Goal: Information Seeking & Learning: Compare options

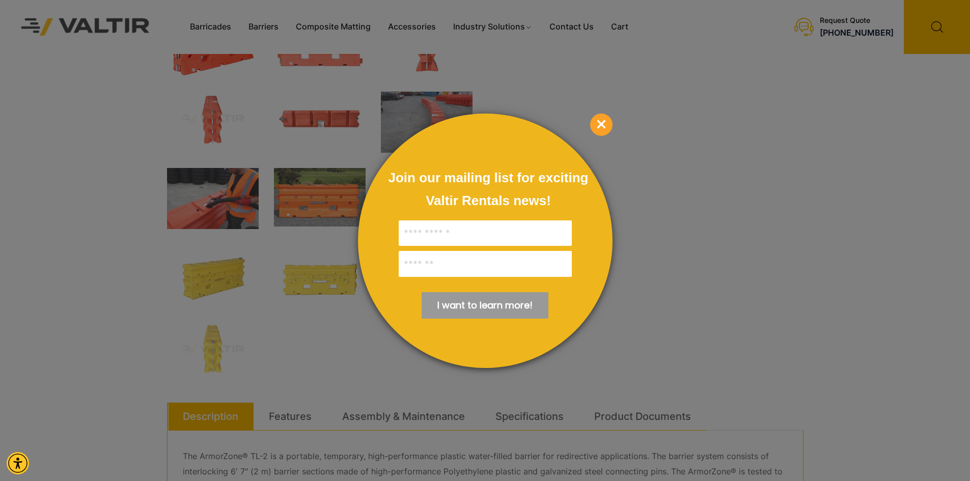
scroll to position [255, 0]
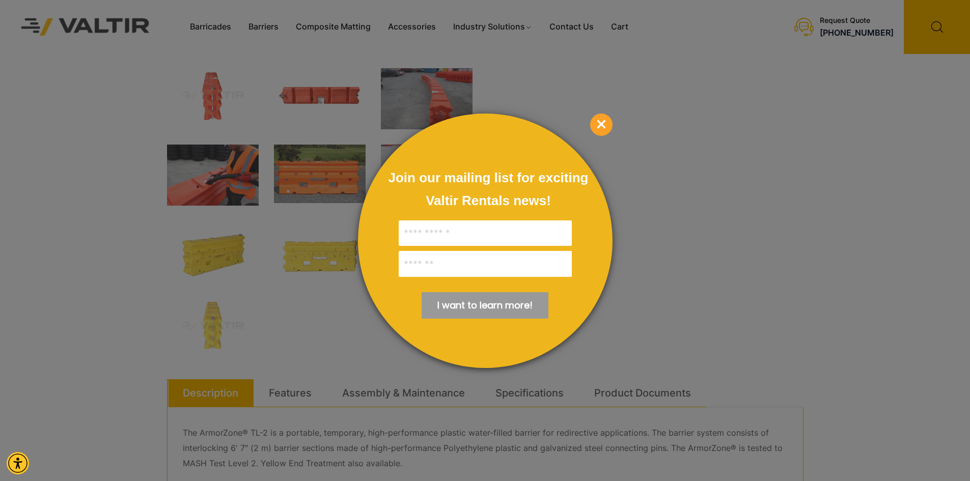
click at [604, 126] on span "×" at bounding box center [601, 125] width 22 height 22
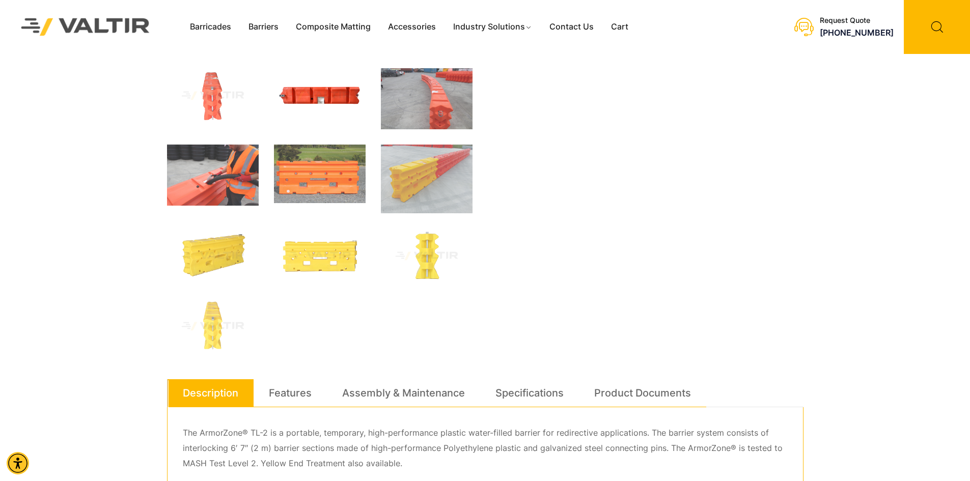
click at [319, 91] on img at bounding box center [320, 95] width 92 height 55
click at [264, 23] on link "Barriers" at bounding box center [263, 26] width 47 height 15
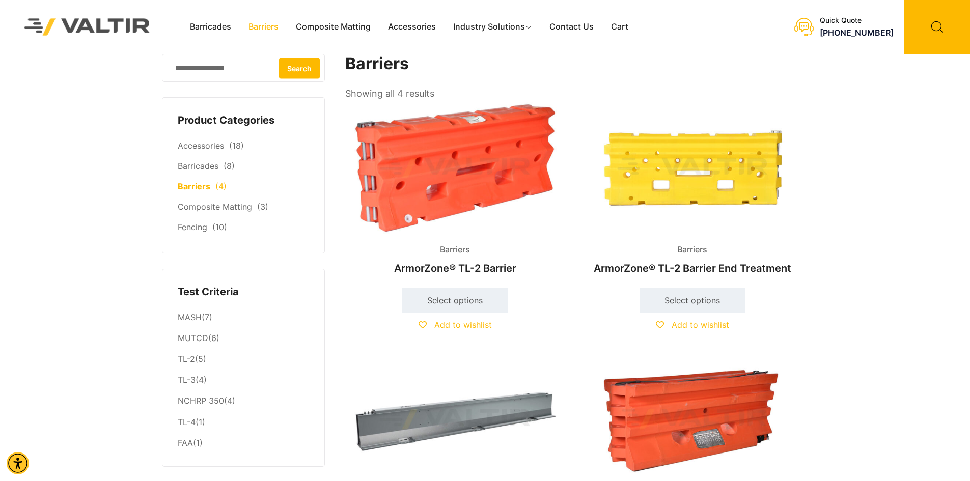
click at [206, 185] on link "Barriers" at bounding box center [194, 186] width 33 height 10
click at [211, 210] on link "Composite Matting" at bounding box center [215, 207] width 74 height 10
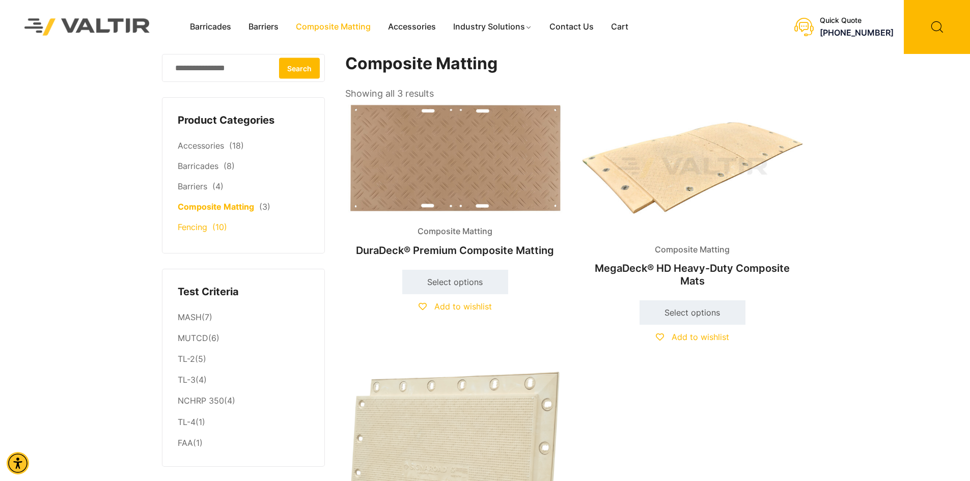
click at [199, 228] on link "Fencing" at bounding box center [193, 227] width 30 height 10
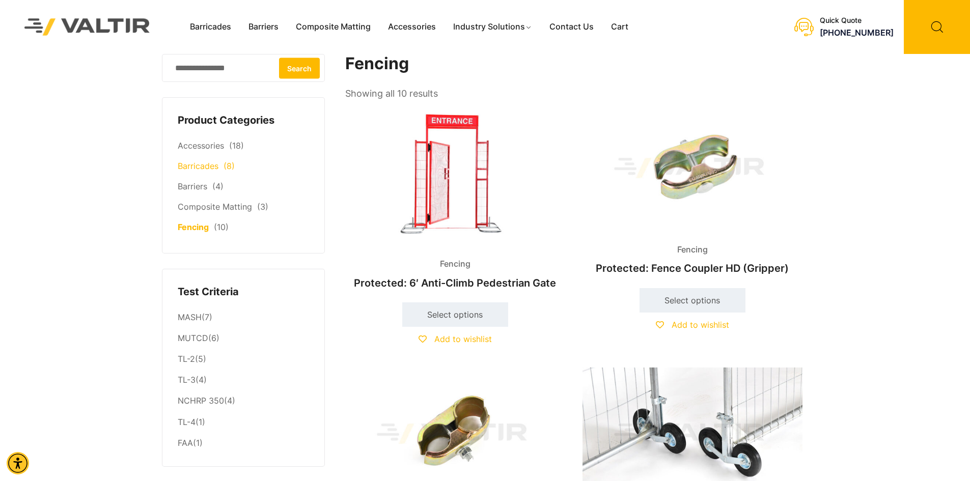
click at [210, 166] on link "Barricades" at bounding box center [198, 166] width 41 height 10
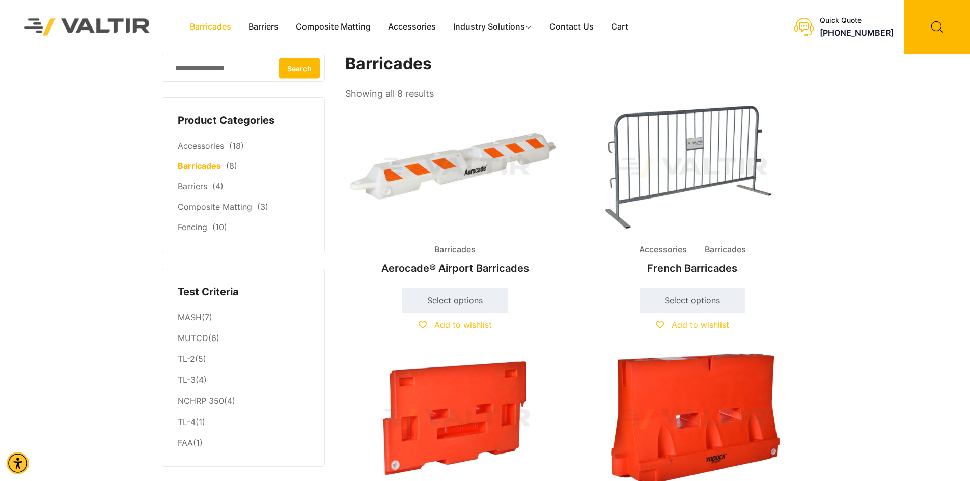
click at [661, 385] on img at bounding box center [692, 419] width 220 height 132
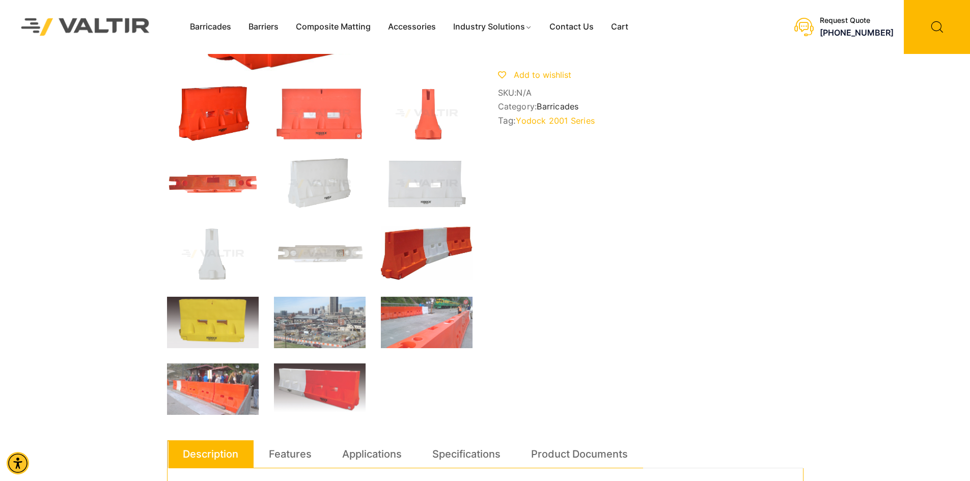
scroll to position [204, 0]
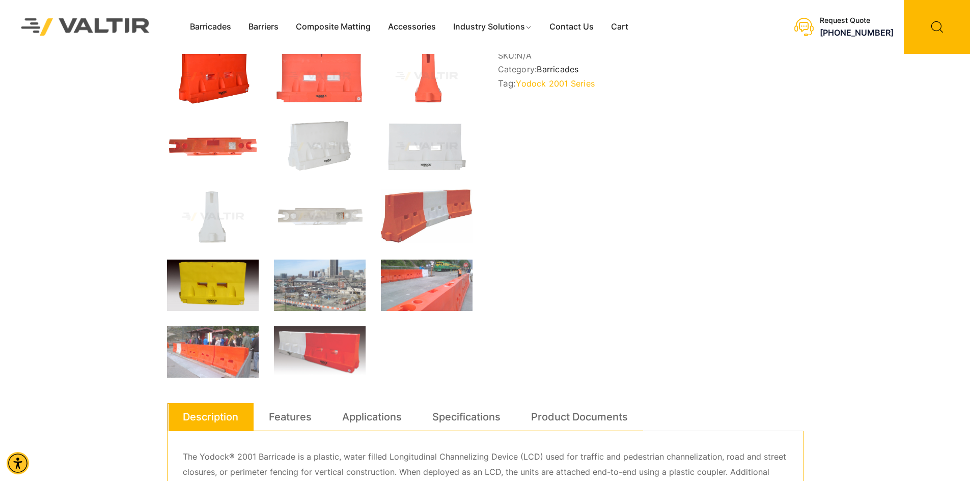
click at [210, 282] on img at bounding box center [213, 285] width 92 height 51
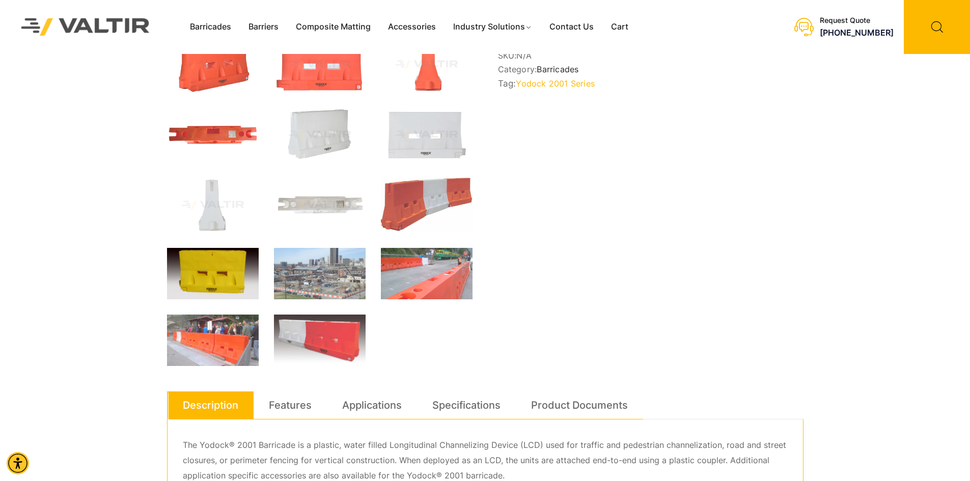
click at [212, 279] on img at bounding box center [213, 273] width 92 height 51
click at [216, 269] on img at bounding box center [213, 273] width 92 height 51
click at [225, 339] on img at bounding box center [213, 340] width 92 height 51
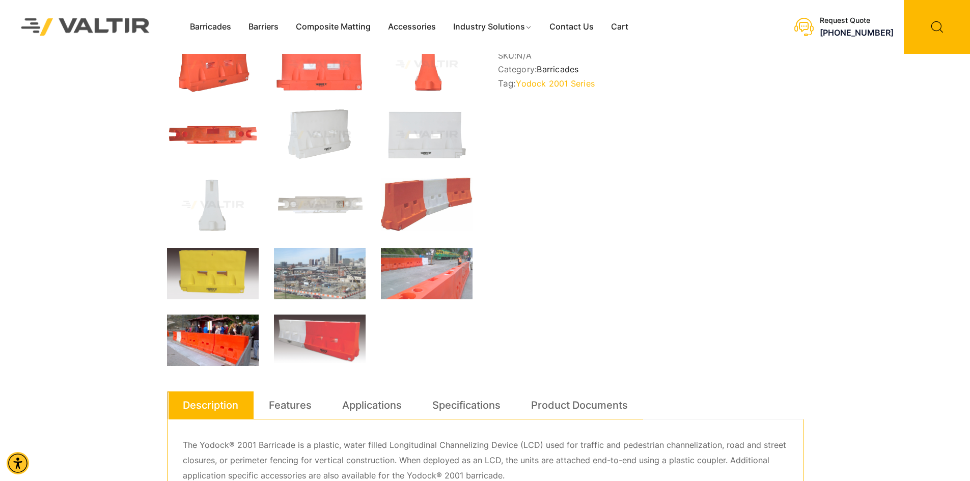
click at [225, 338] on img at bounding box center [213, 340] width 92 height 51
click at [325, 137] on img at bounding box center [320, 134] width 92 height 55
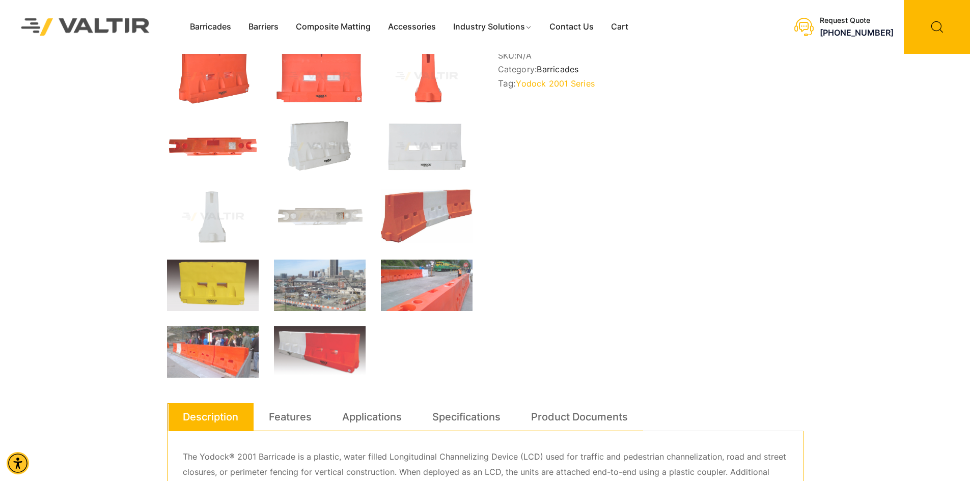
click at [319, 130] on img at bounding box center [320, 146] width 92 height 55
click at [320, 130] on img at bounding box center [320, 146] width 92 height 55
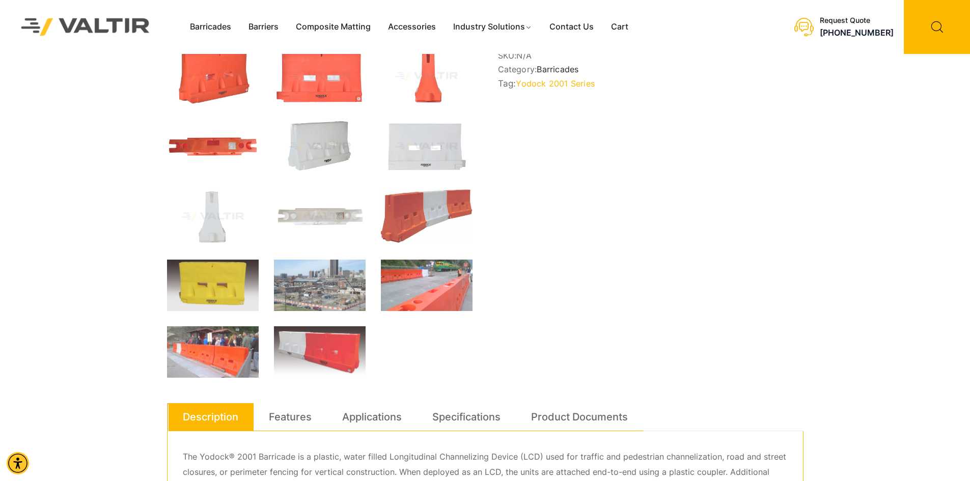
click at [320, 130] on img at bounding box center [320, 146] width 92 height 55
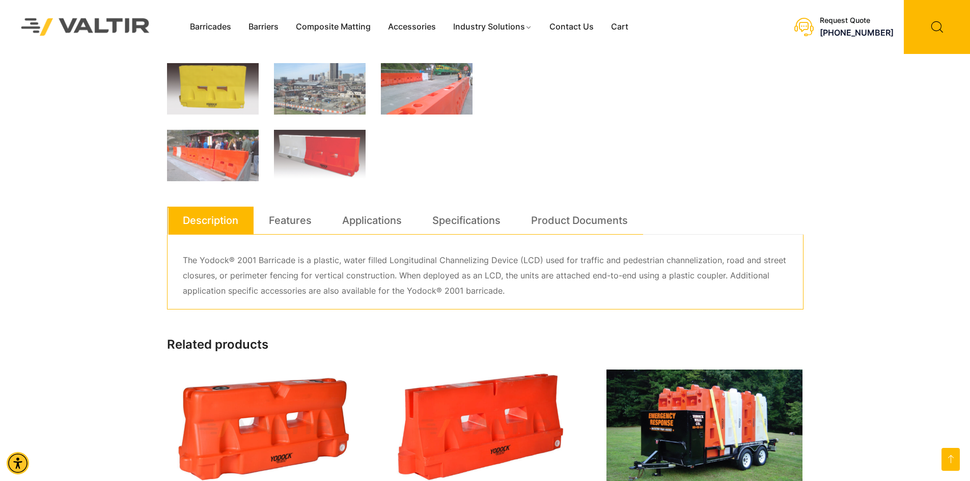
scroll to position [356, 0]
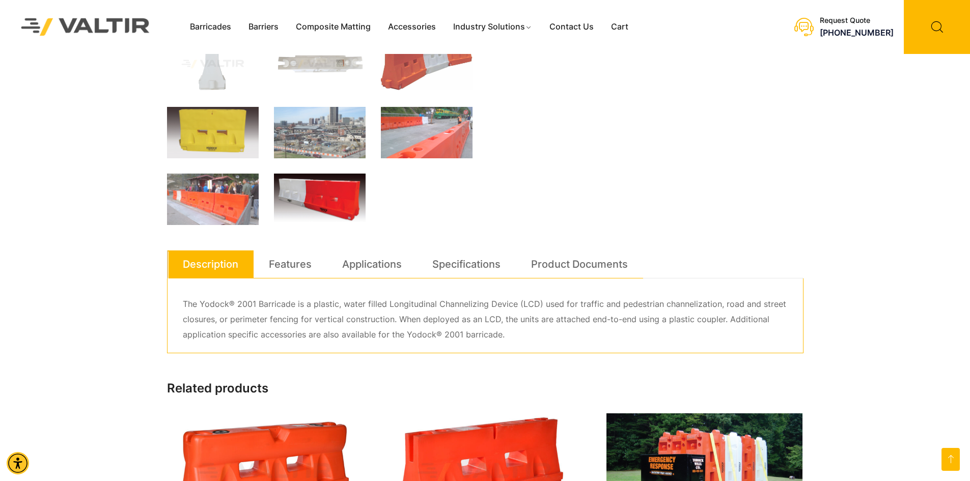
click at [328, 184] on img at bounding box center [320, 199] width 92 height 51
click at [282, 185] on img at bounding box center [320, 199] width 92 height 51
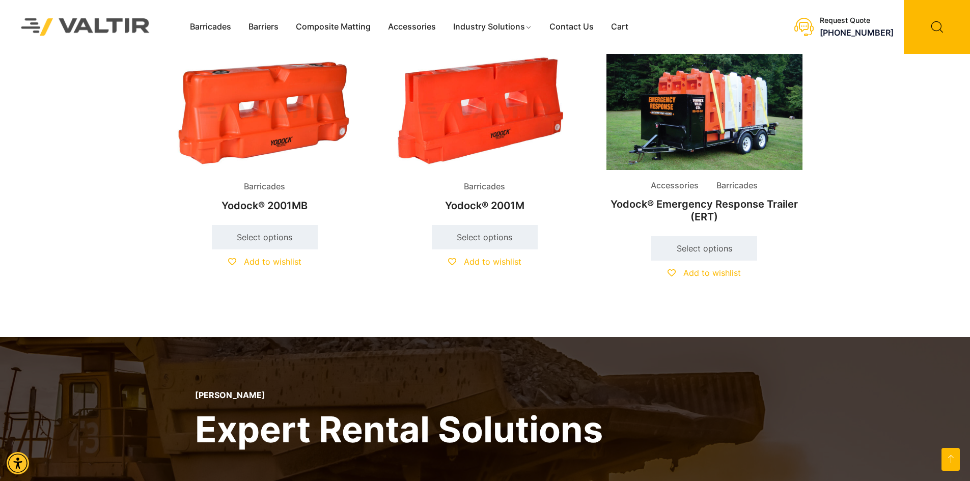
scroll to position [752, 0]
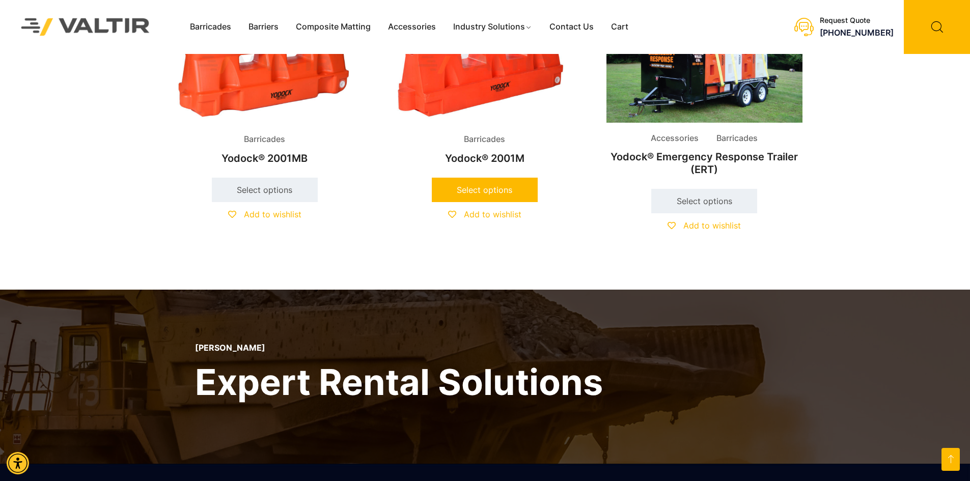
click at [487, 187] on link "Select options" at bounding box center [485, 190] width 106 height 24
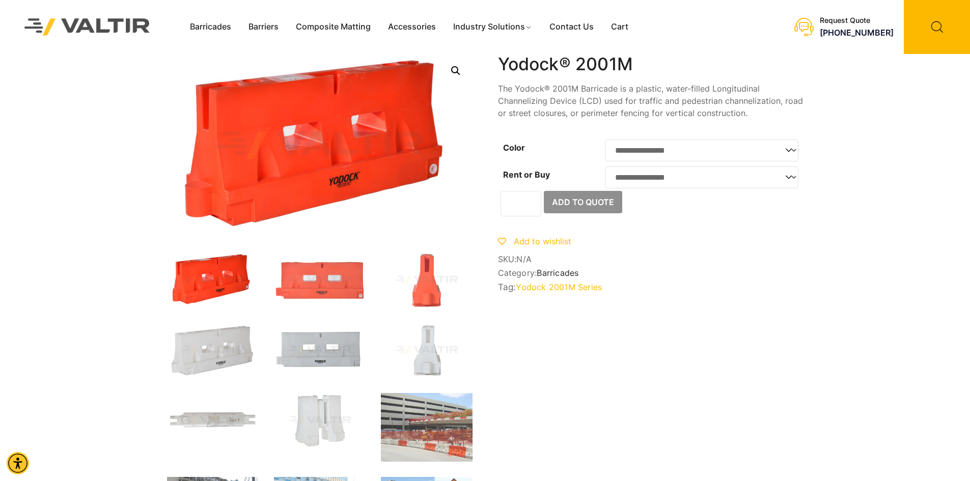
click at [307, 352] on img at bounding box center [320, 350] width 92 height 55
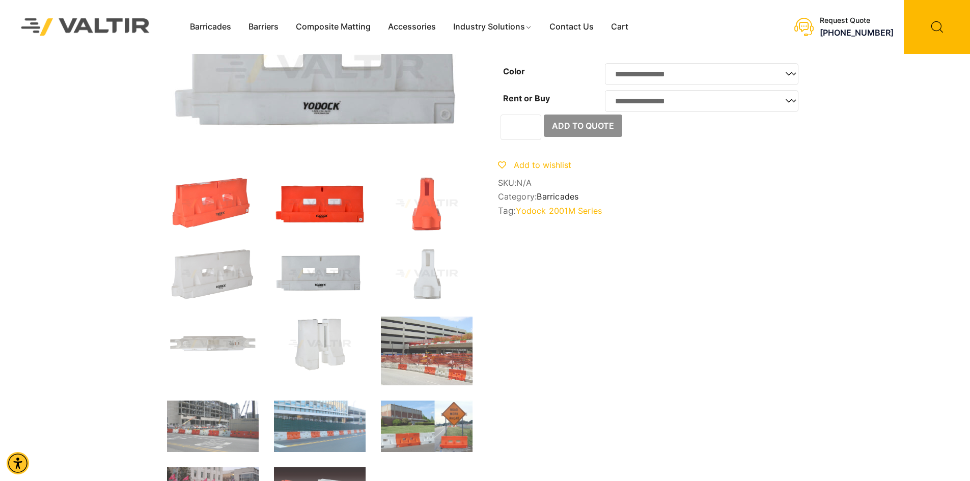
scroll to position [51, 0]
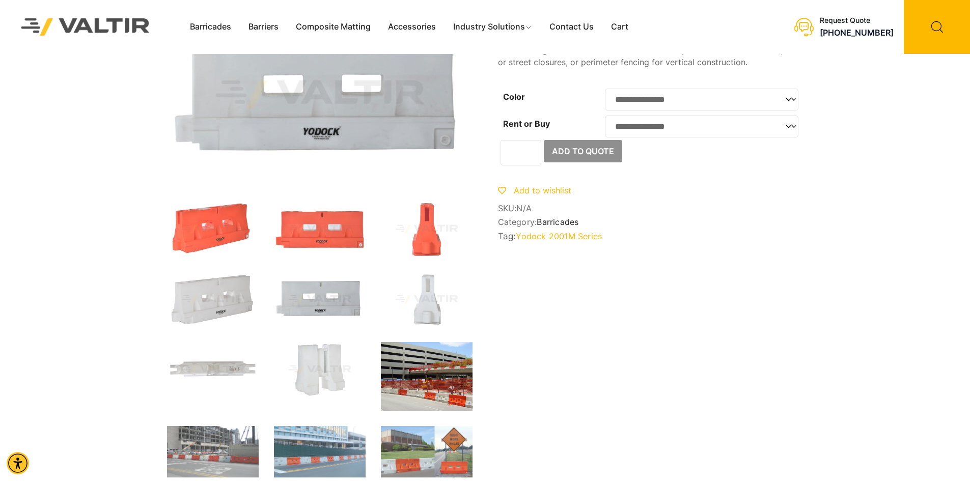
click at [436, 391] on img at bounding box center [427, 376] width 92 height 69
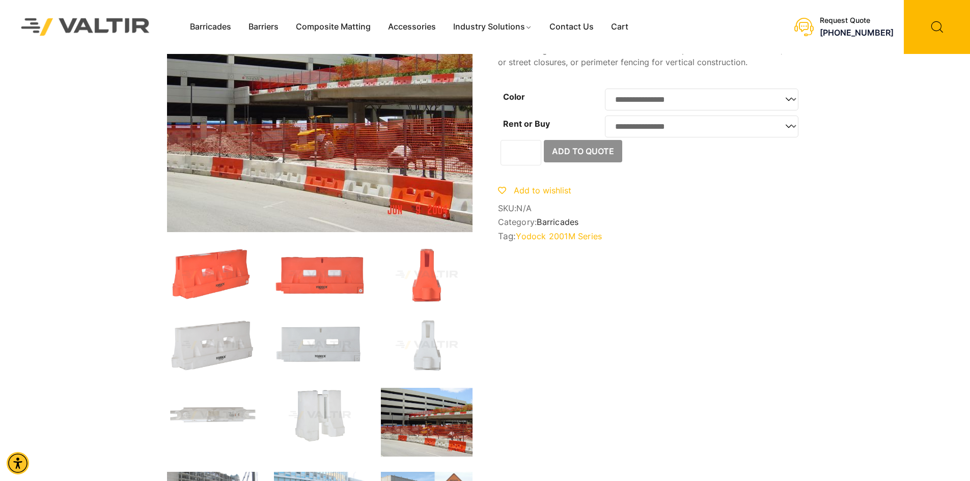
click at [416, 206] on img at bounding box center [313, 111] width 326 height 244
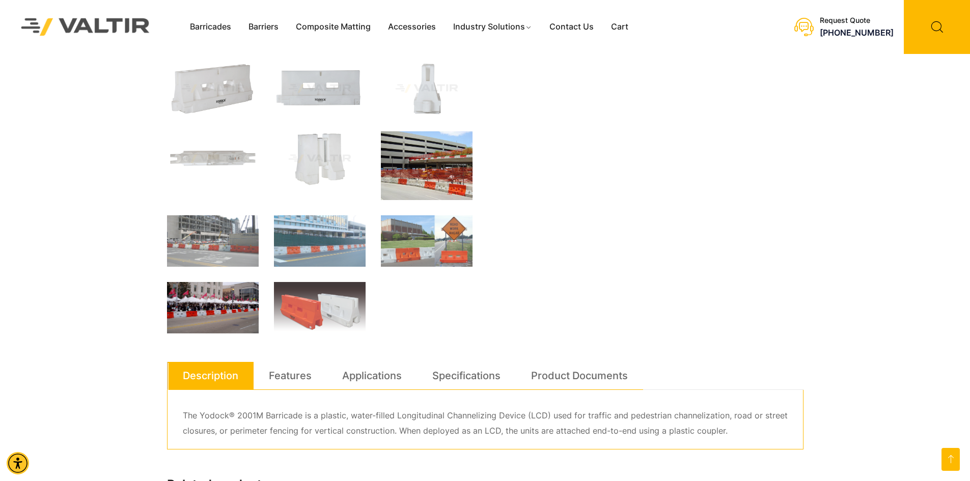
scroll to position [305, 0]
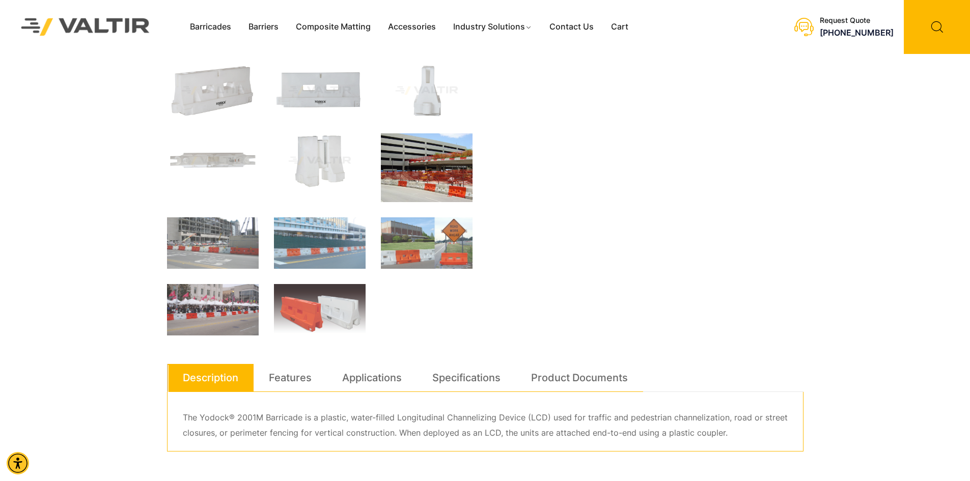
click at [226, 370] on link "Description" at bounding box center [210, 377] width 55 height 27
click at [291, 376] on link "Features" at bounding box center [290, 377] width 43 height 27
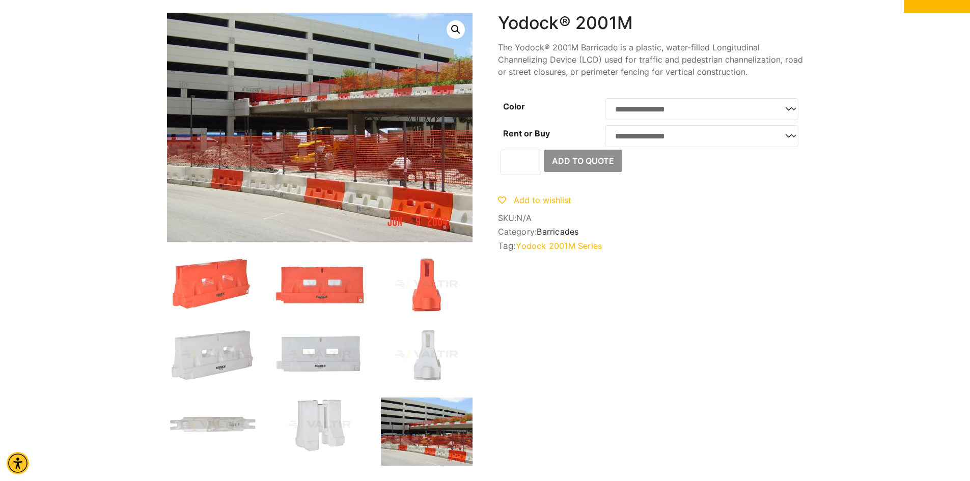
scroll to position [51, 0]
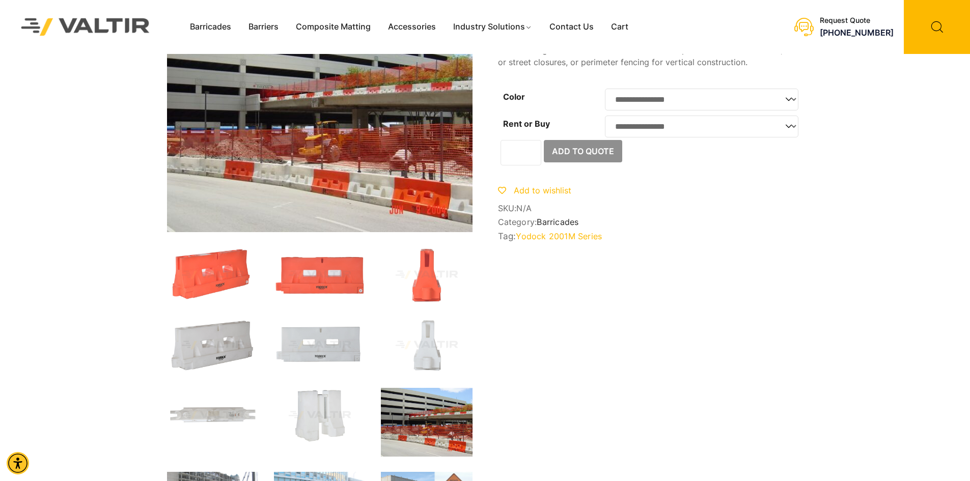
click at [234, 335] on img at bounding box center [213, 345] width 92 height 55
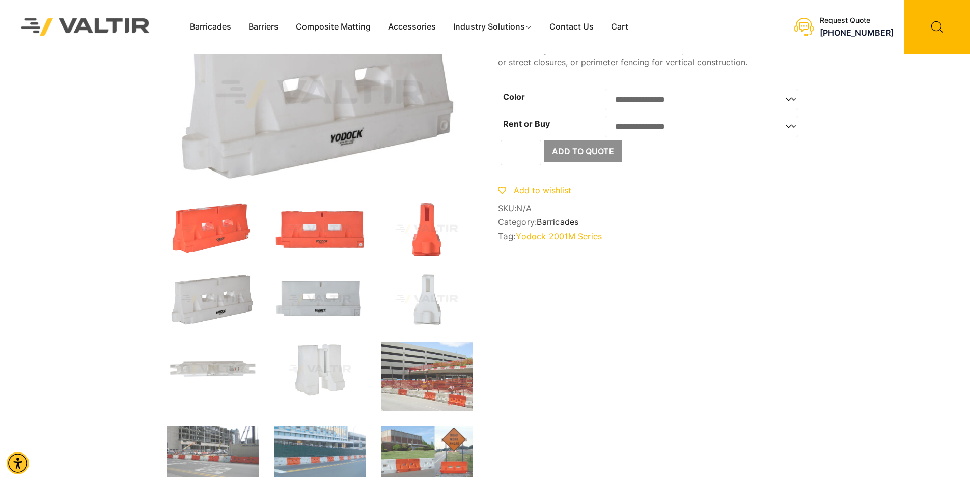
click at [330, 296] on img at bounding box center [320, 299] width 92 height 55
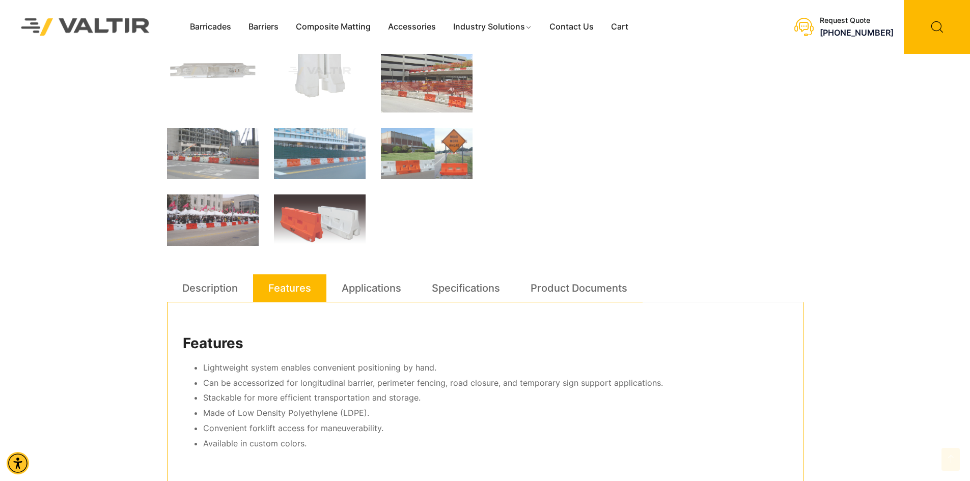
scroll to position [356, 0]
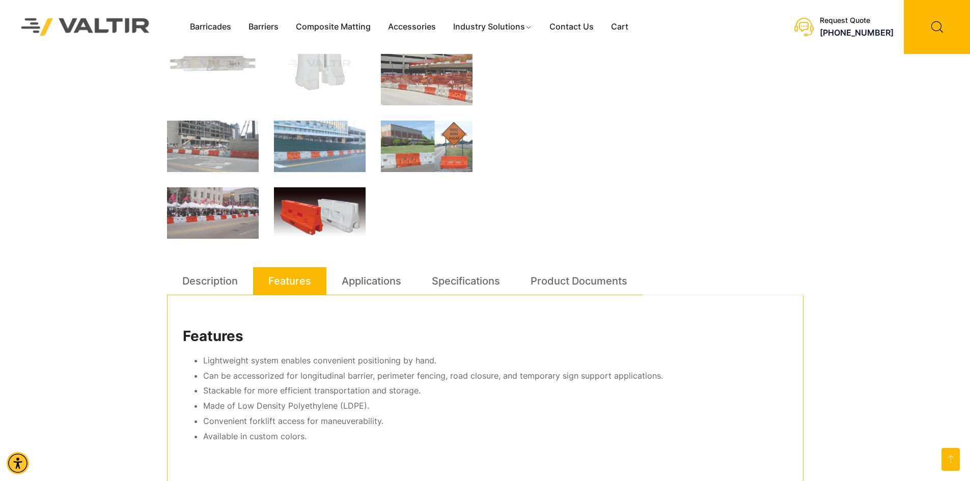
click at [311, 207] on img at bounding box center [320, 214] width 92 height 54
click at [310, 207] on img at bounding box center [320, 214] width 92 height 54
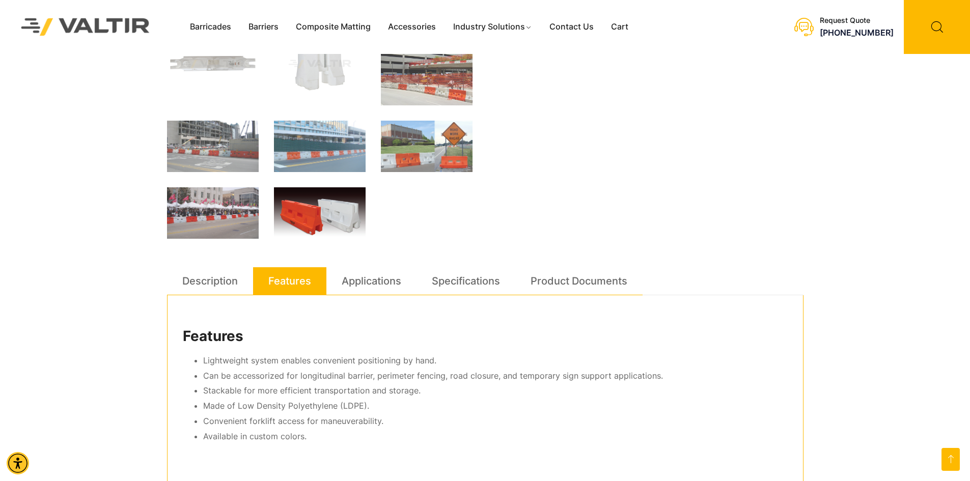
click at [310, 207] on img at bounding box center [320, 214] width 92 height 54
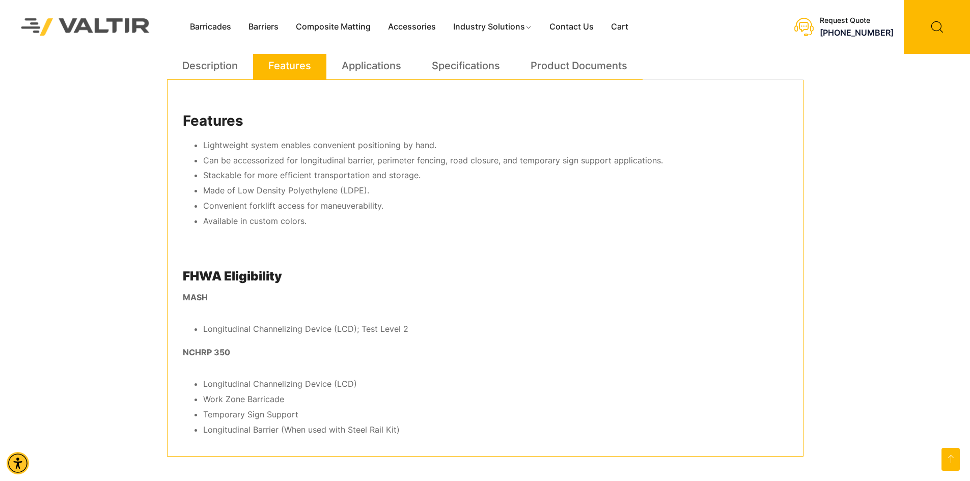
scroll to position [558, 0]
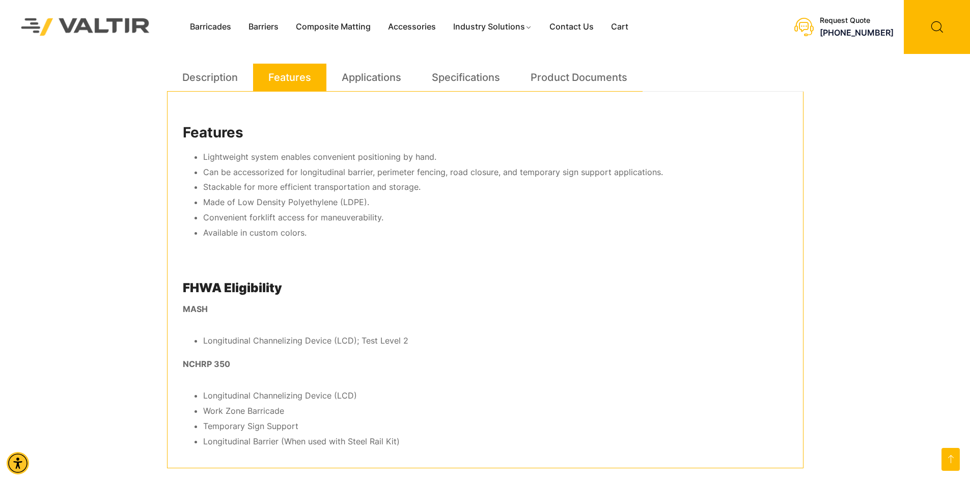
drag, startPoint x: 406, startPoint y: 58, endPoint x: 425, endPoint y: 57, distance: 18.8
click at [411, 57] on div "**********" at bounding box center [485, 136] width 636 height 1282
click at [470, 77] on link "Specifications" at bounding box center [466, 77] width 68 height 27
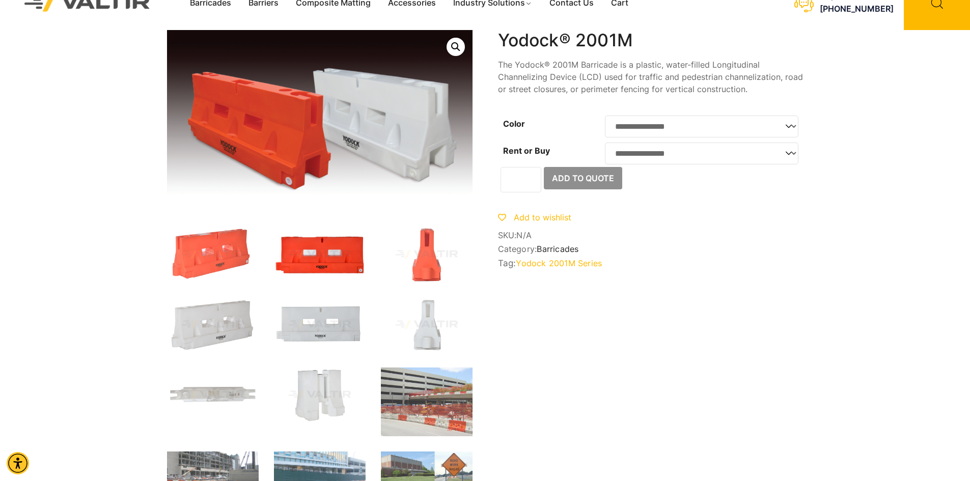
scroll to position [0, 0]
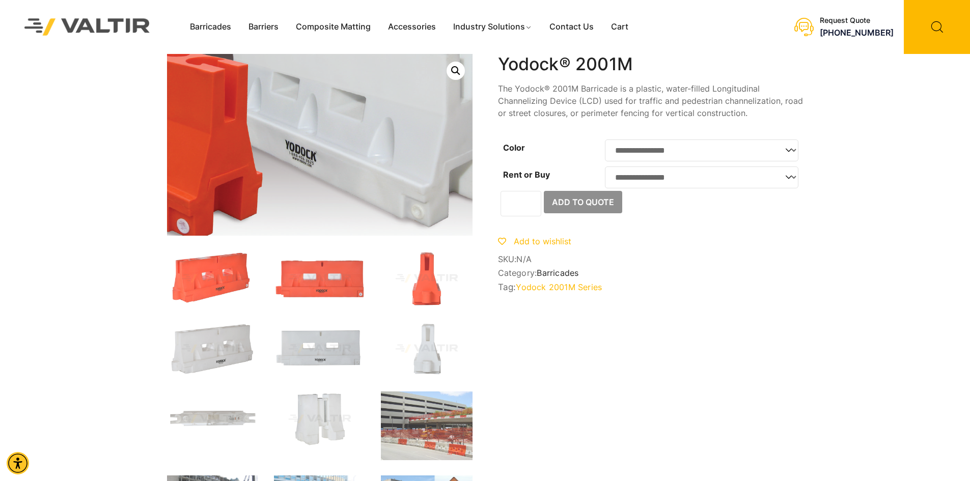
click at [407, 180] on img at bounding box center [241, 112] width 577 height 343
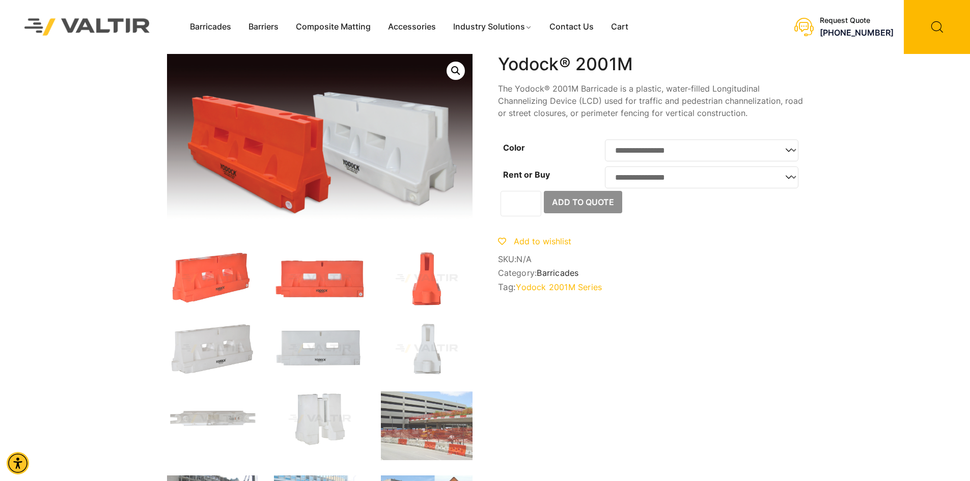
click at [792, 151] on select "**********" at bounding box center [701, 150] width 193 height 22
click at [791, 184] on select "**********" at bounding box center [701, 177] width 193 height 22
click at [428, 24] on link "Accessories" at bounding box center [411, 26] width 65 height 15
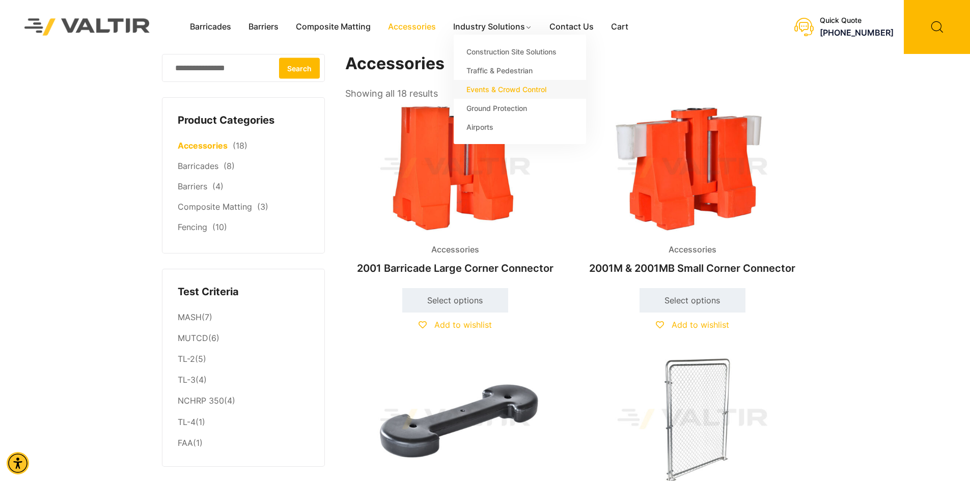
click at [507, 91] on link "Events & Crowd Control" at bounding box center [520, 89] width 132 height 19
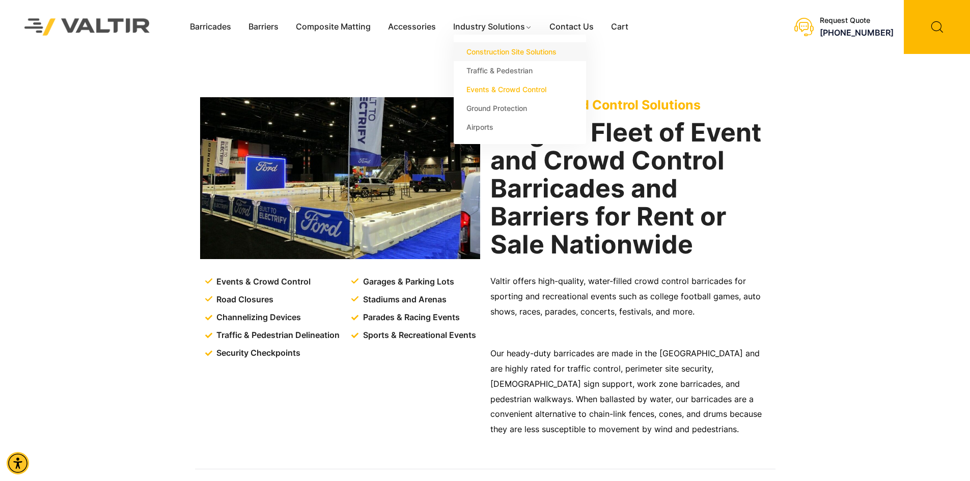
click at [477, 46] on link "Construction Site Solutions" at bounding box center [520, 51] width 132 height 19
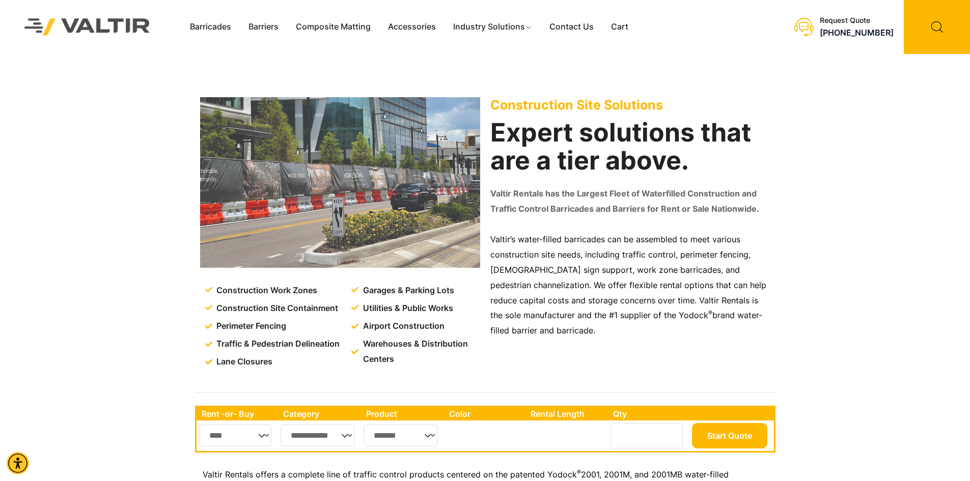
click at [311, 209] on img at bounding box center [340, 182] width 280 height 171
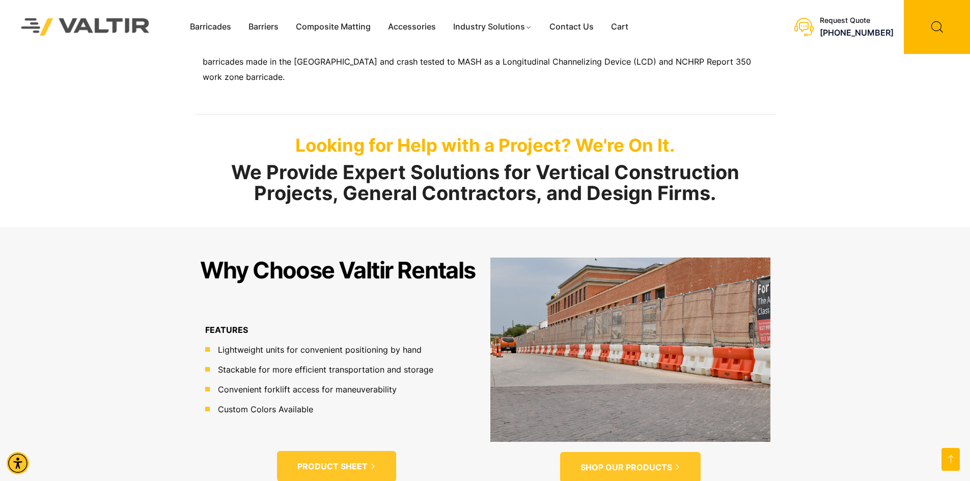
scroll to position [458, 0]
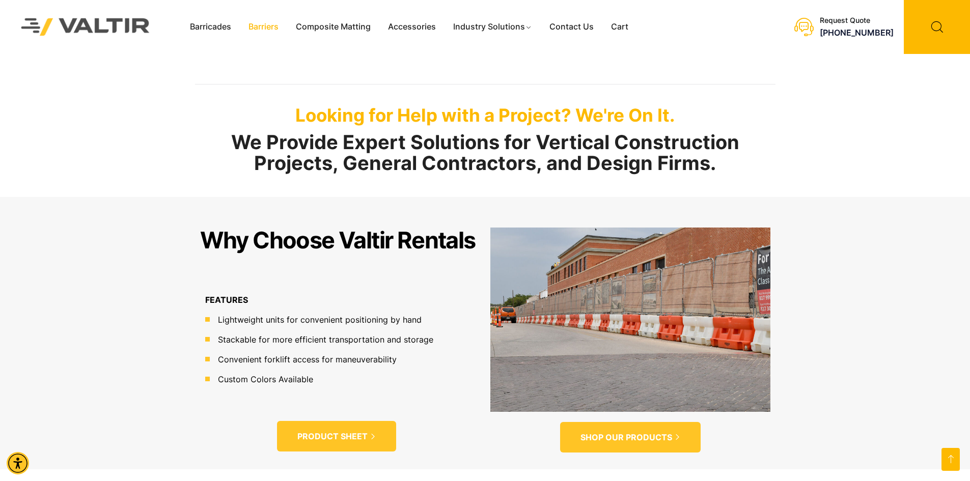
click at [260, 25] on link "Barriers" at bounding box center [263, 26] width 47 height 15
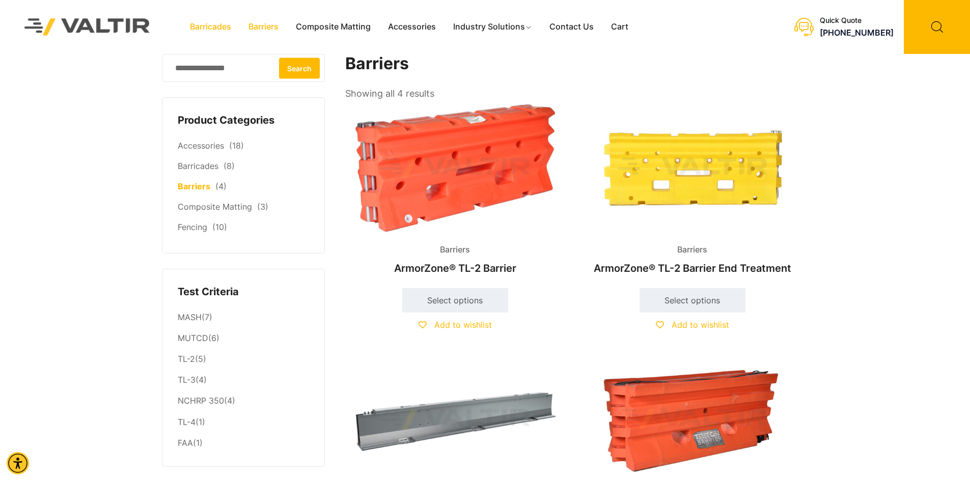
click at [216, 29] on link "Barricades" at bounding box center [210, 26] width 59 height 15
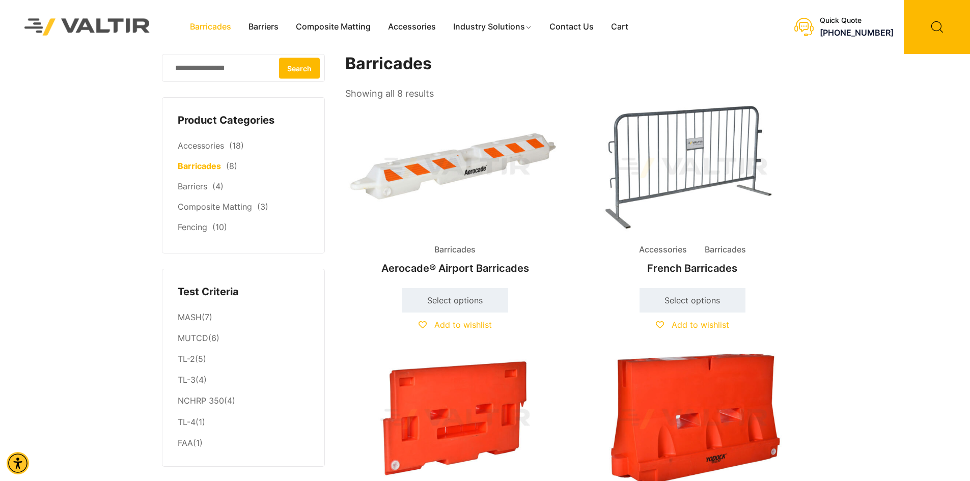
click at [705, 375] on img at bounding box center [692, 419] width 220 height 132
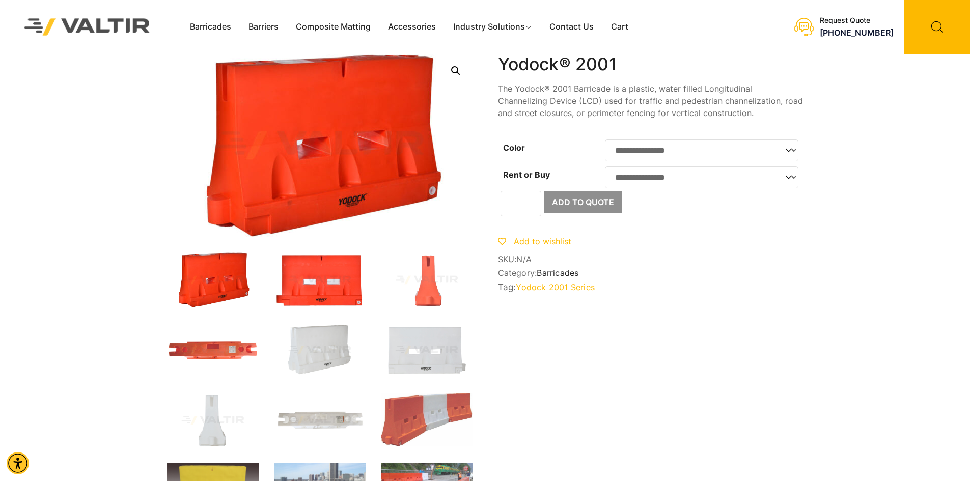
click at [329, 277] on img at bounding box center [320, 280] width 92 height 55
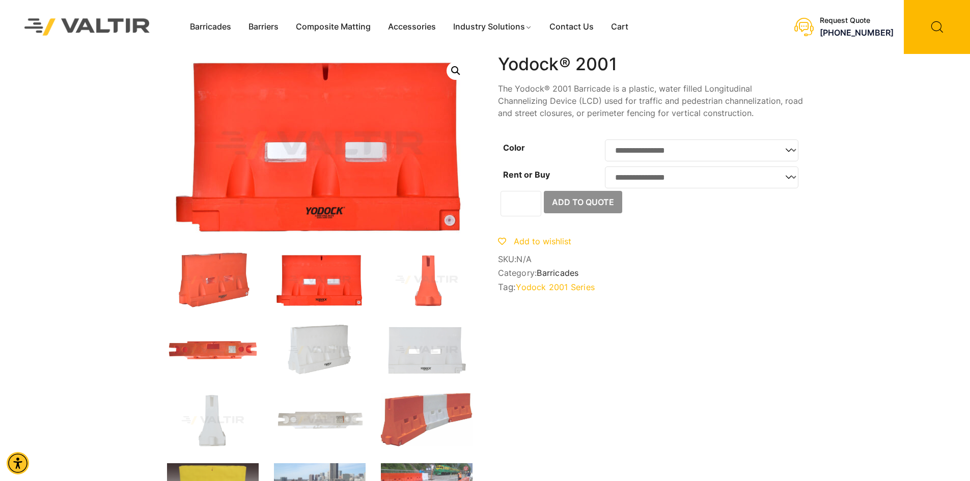
click at [789, 151] on select "**********" at bounding box center [701, 150] width 193 height 22
click at [432, 350] on img at bounding box center [427, 350] width 92 height 55
